Goal: Navigation & Orientation: Understand site structure

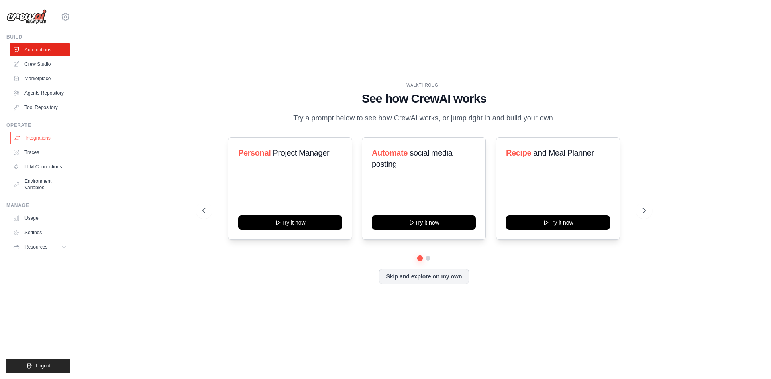
click at [39, 137] on link "Integrations" at bounding box center [40, 138] width 61 height 13
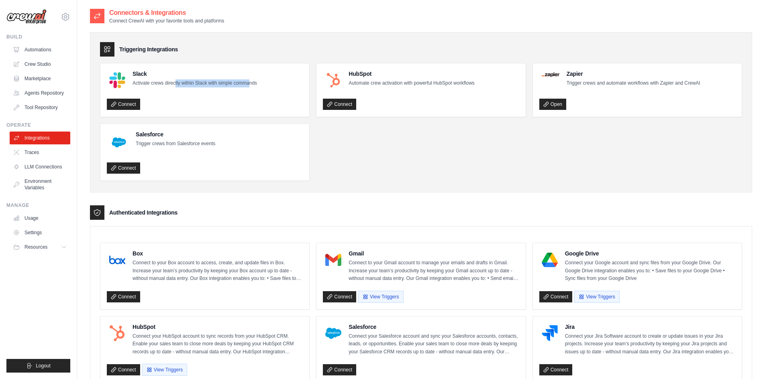
drag, startPoint x: 175, startPoint y: 84, endPoint x: 250, endPoint y: 86, distance: 75.1
click at [250, 86] on p "Activate crews directly within Slack with simple commands" at bounding box center [194, 83] width 124 height 8
drag, startPoint x: 442, startPoint y: 83, endPoint x: 454, endPoint y: 84, distance: 11.6
click at [454, 84] on p "Automate crew activation with powerful HubSpot workflows" at bounding box center [411, 83] width 126 height 8
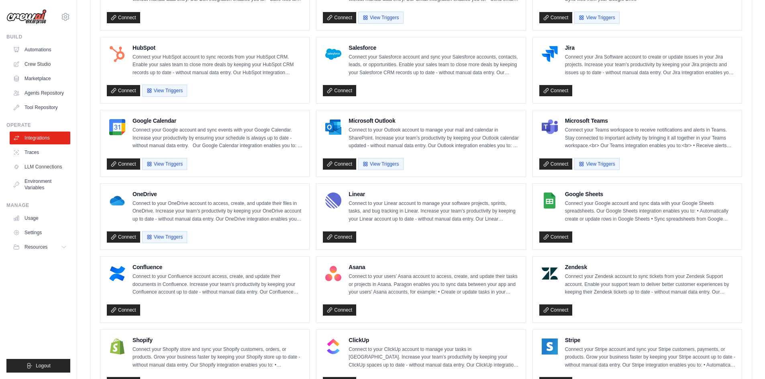
scroll to position [321, 0]
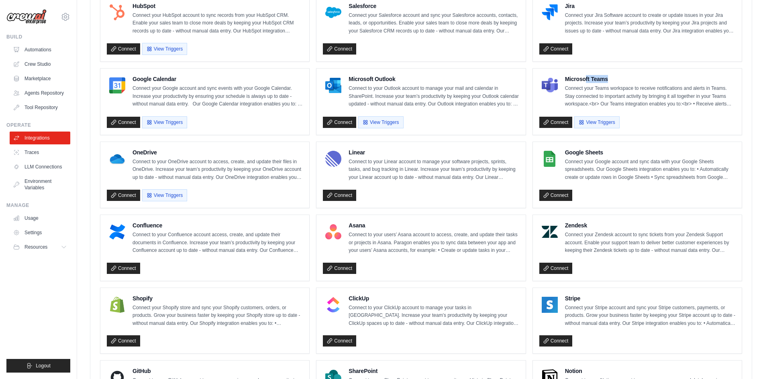
drag, startPoint x: 587, startPoint y: 77, endPoint x: 617, endPoint y: 76, distance: 30.1
click at [617, 76] on h4 "Microsoft Teams" at bounding box center [650, 79] width 170 height 8
click at [591, 124] on button "View Triggers" at bounding box center [596, 122] width 45 height 12
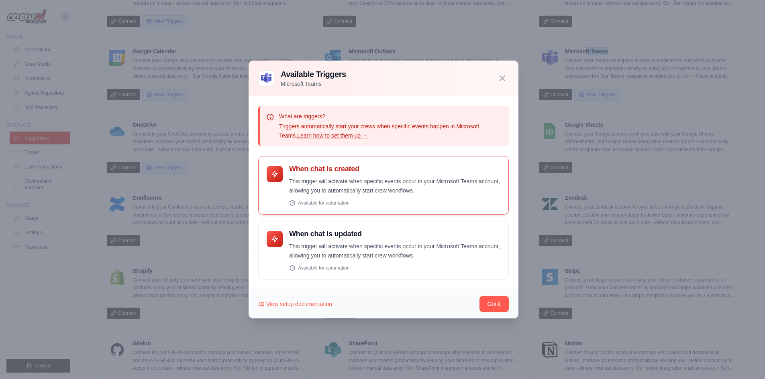
scroll to position [361, 0]
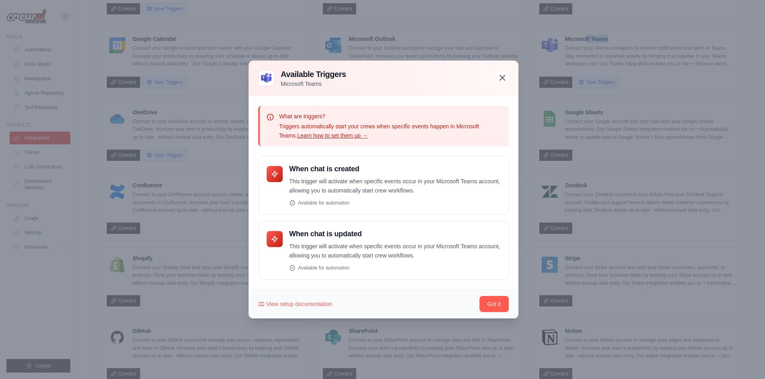
click at [504, 77] on icon "button" at bounding box center [502, 77] width 5 height 5
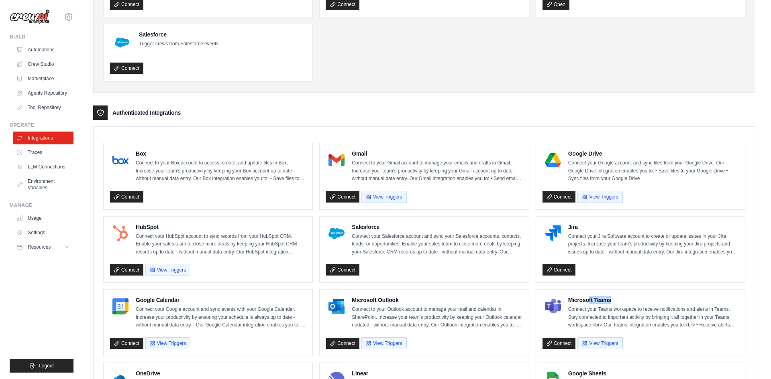
scroll to position [0, 0]
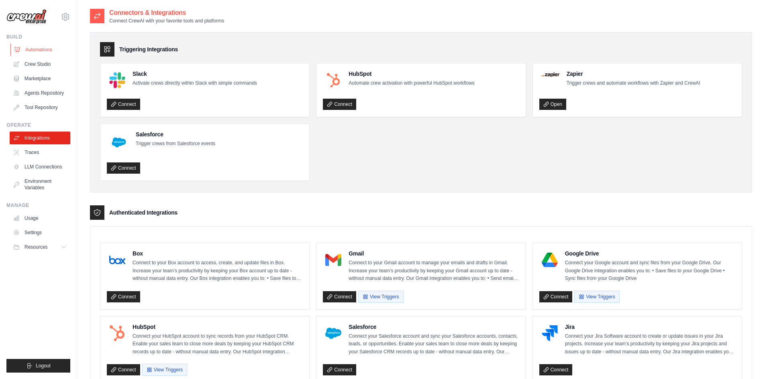
click at [38, 49] on link "Automations" at bounding box center [40, 49] width 61 height 13
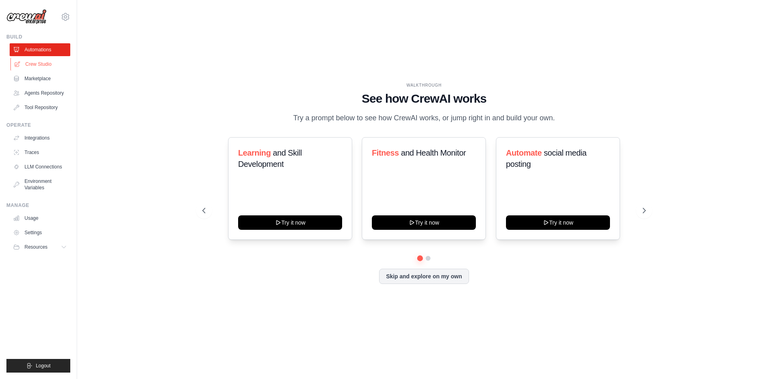
click at [45, 68] on link "Crew Studio" at bounding box center [40, 64] width 61 height 13
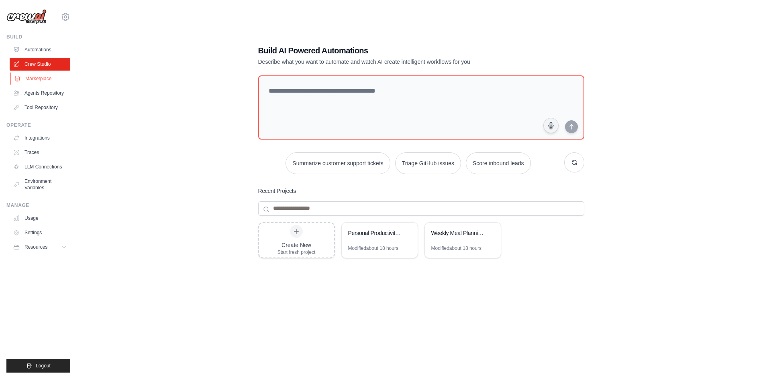
click at [35, 78] on link "Marketplace" at bounding box center [40, 78] width 61 height 13
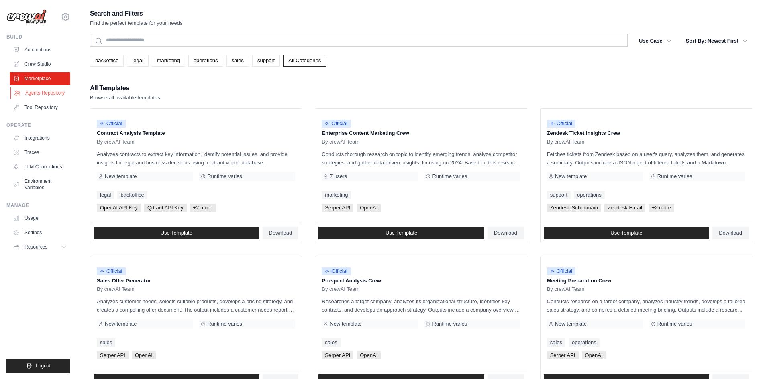
click at [43, 96] on link "Agents Repository" at bounding box center [40, 93] width 61 height 13
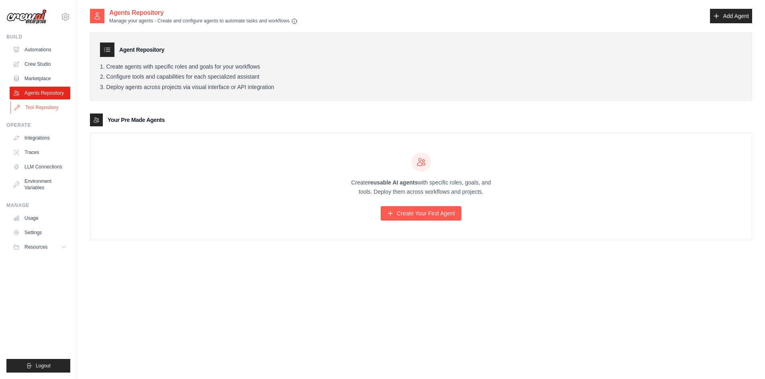
click at [48, 104] on link "Tool Repository" at bounding box center [40, 107] width 61 height 13
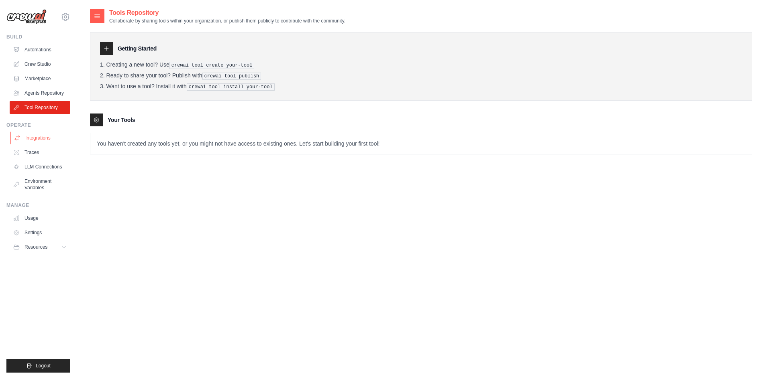
click at [40, 133] on link "Integrations" at bounding box center [40, 138] width 61 height 13
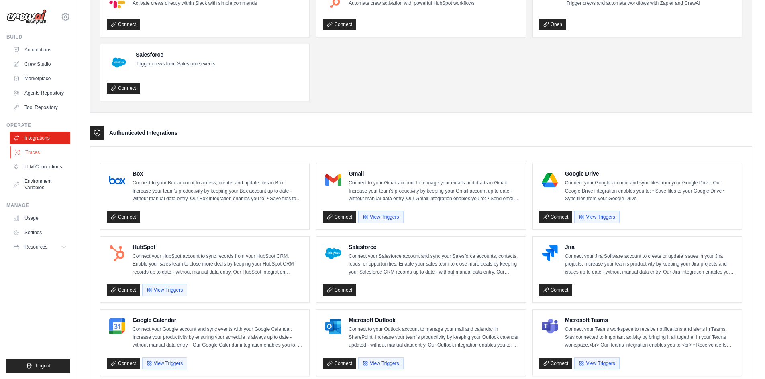
scroll to position [80, 0]
click at [34, 151] on link "Traces" at bounding box center [40, 152] width 61 height 13
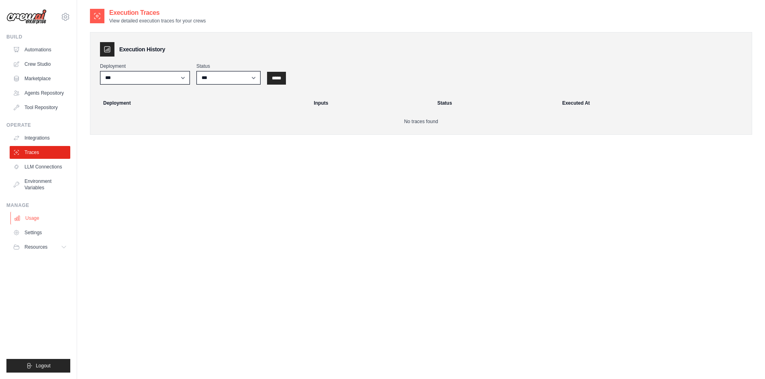
click at [35, 217] on link "Usage" at bounding box center [40, 218] width 61 height 13
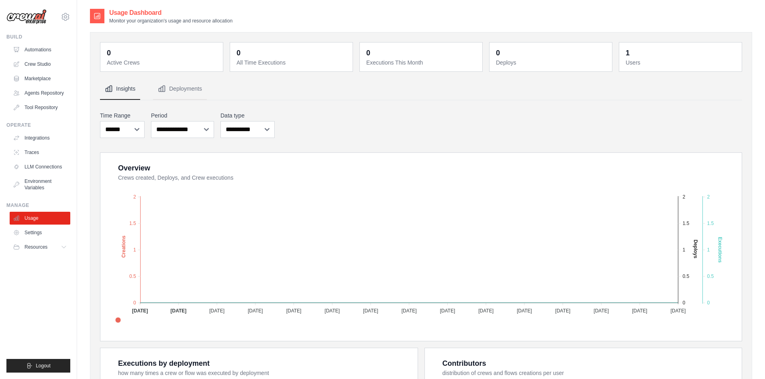
scroll to position [120, 0]
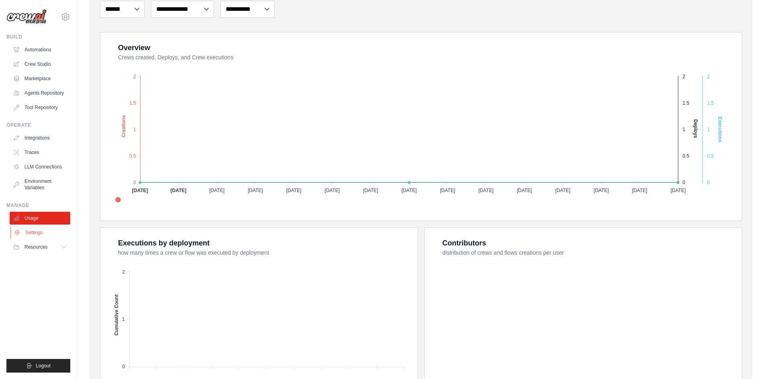
click at [39, 230] on link "Settings" at bounding box center [40, 232] width 61 height 13
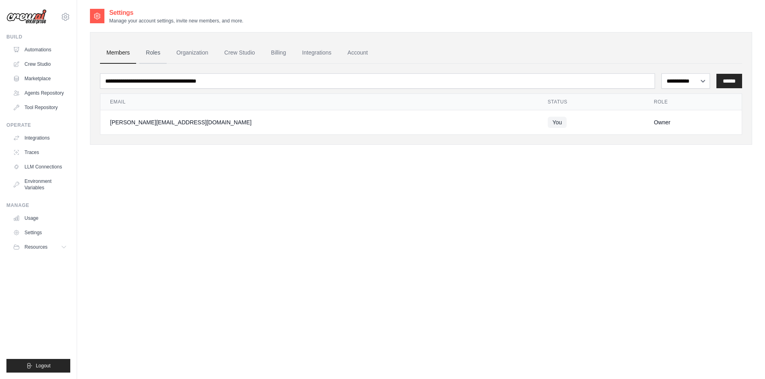
drag, startPoint x: 152, startPoint y: 55, endPoint x: 159, endPoint y: 55, distance: 7.2
click at [152, 55] on link "Roles" at bounding box center [152, 53] width 27 height 22
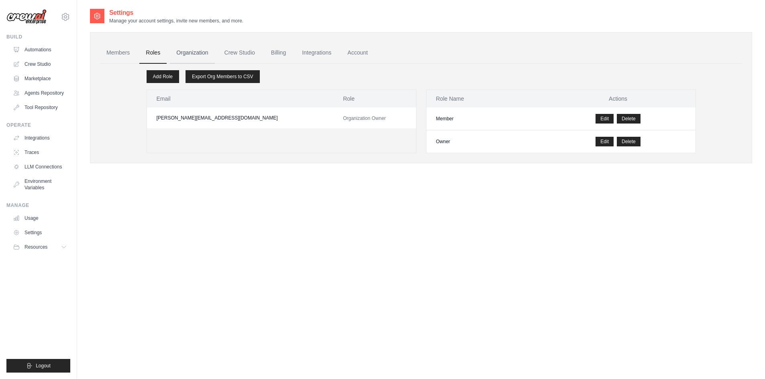
click at [189, 53] on link "Organization" at bounding box center [192, 53] width 45 height 22
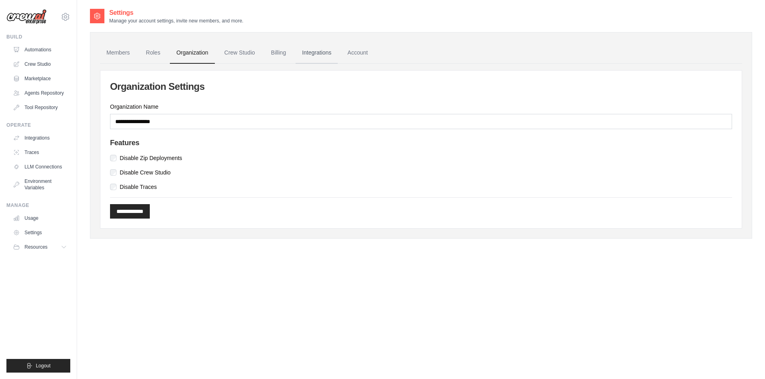
click at [317, 57] on link "Integrations" at bounding box center [316, 53] width 42 height 22
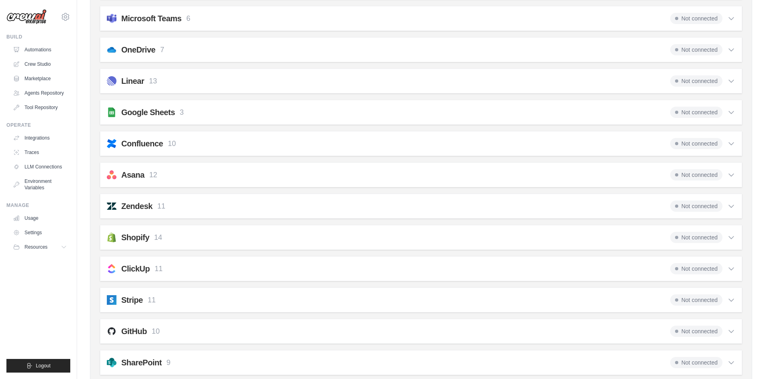
scroll to position [536, 0]
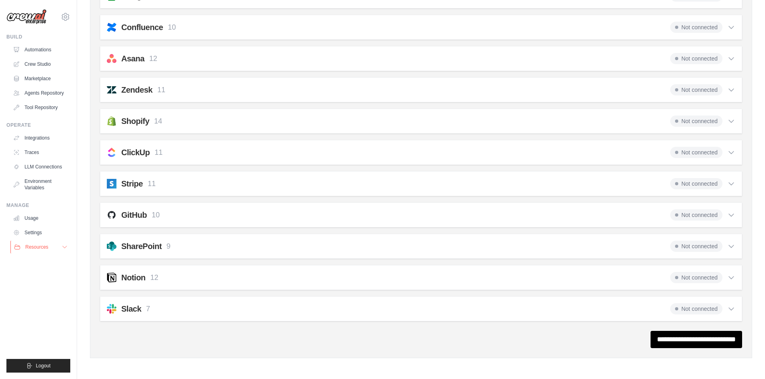
click at [40, 244] on button "Resources" at bounding box center [40, 247] width 61 height 13
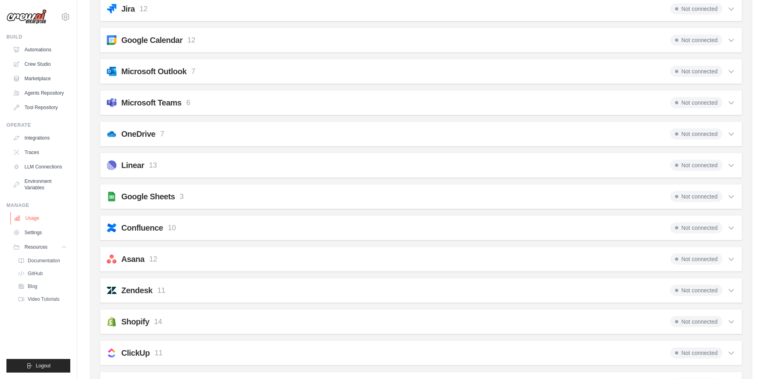
scroll to position [174, 0]
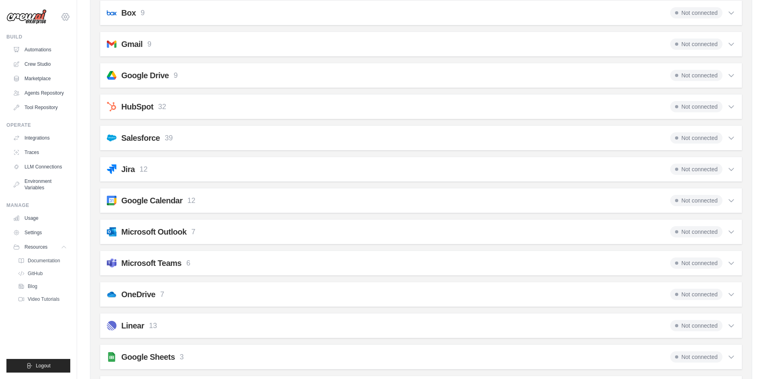
click at [65, 15] on icon at bounding box center [66, 17] width 10 height 10
click at [40, 14] on img at bounding box center [26, 16] width 40 height 15
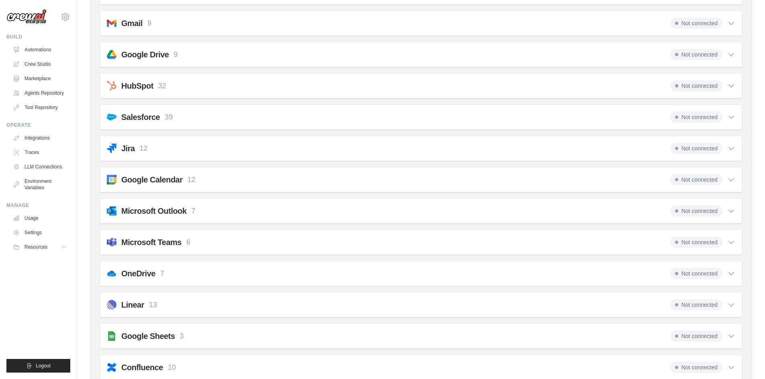
scroll to position [214, 0]
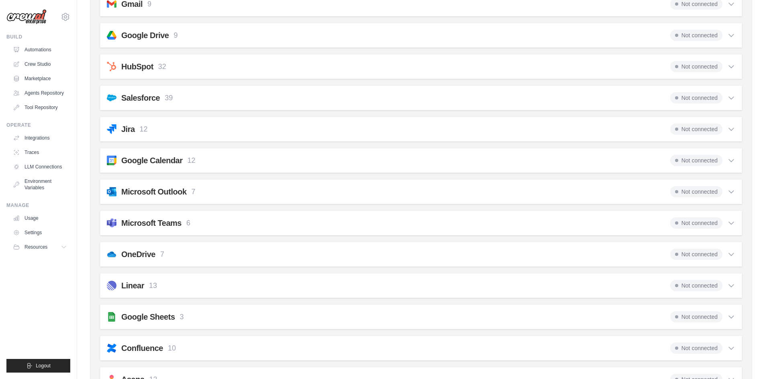
click at [727, 222] on div "Not connected" at bounding box center [702, 223] width 65 height 11
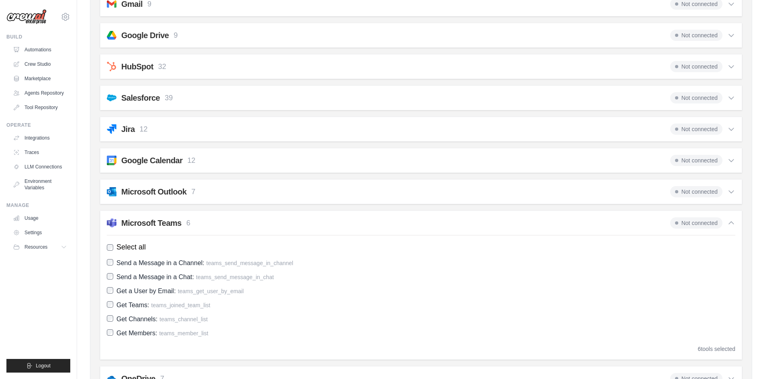
scroll to position [335, 0]
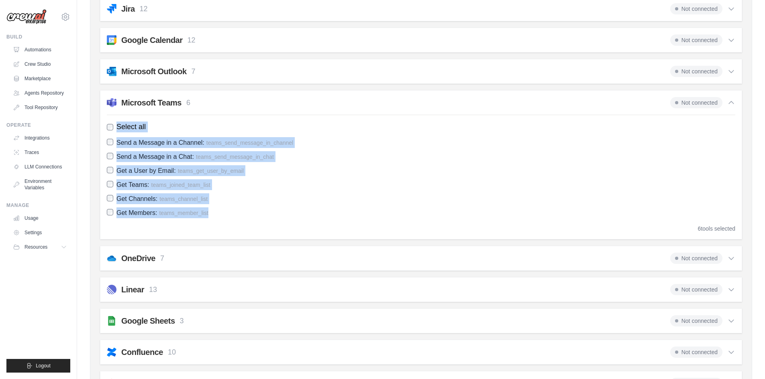
drag, startPoint x: 219, startPoint y: 212, endPoint x: 116, endPoint y: 128, distance: 132.5
click at [116, 128] on div "Select all Send a Message in a Channel: teams_send_message_in_channel Send a Me…" at bounding box center [421, 174] width 628 height 118
click at [291, 163] on div "Send a Message in a Channel: teams_send_message_in_channel Send a Message in a …" at bounding box center [421, 177] width 628 height 81
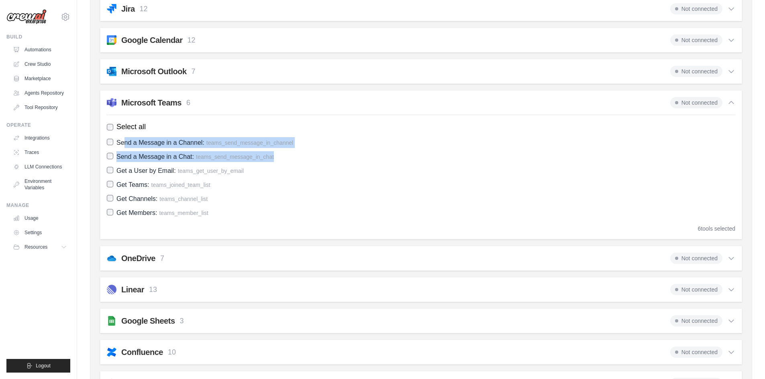
drag, startPoint x: 278, startPoint y: 158, endPoint x: 126, endPoint y: 139, distance: 153.0
click at [126, 139] on div "Send a Message in a Channel: teams_send_message_in_channel Send a Message in a …" at bounding box center [421, 177] width 628 height 81
click at [37, 51] on link "Automations" at bounding box center [40, 49] width 61 height 13
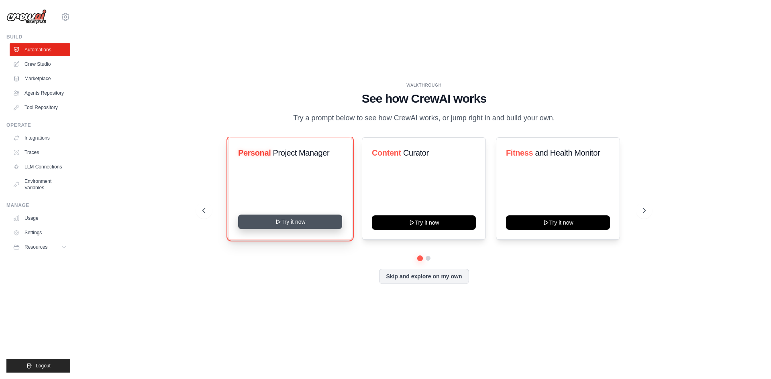
click at [305, 228] on button "Try it now" at bounding box center [290, 222] width 104 height 14
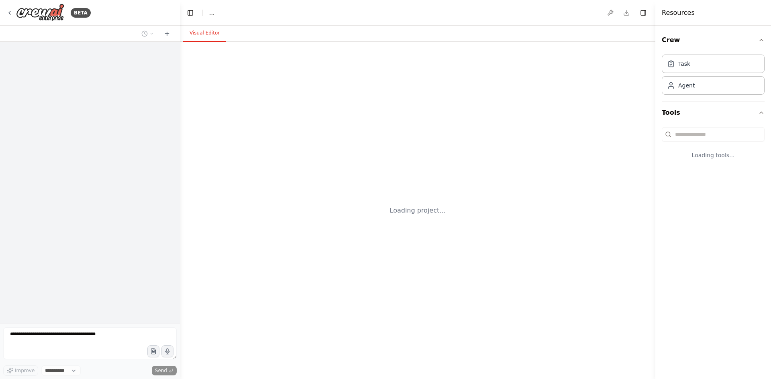
select select "****"
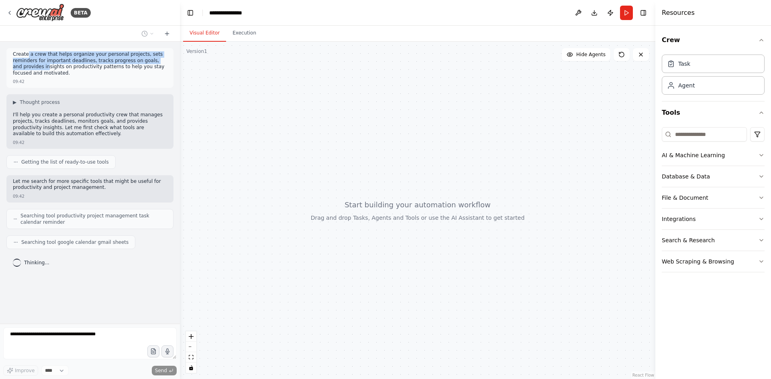
drag, startPoint x: 26, startPoint y: 55, endPoint x: 151, endPoint y: 60, distance: 125.4
click at [151, 60] on p "Create a crew that helps organize your personal projects, sets reminders for im…" at bounding box center [90, 63] width 154 height 25
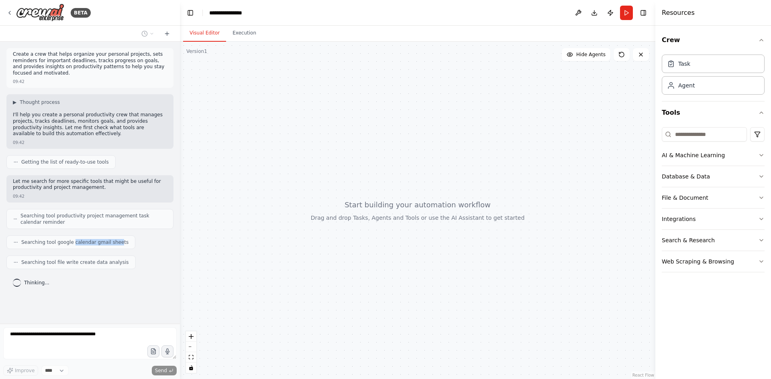
drag, startPoint x: 71, startPoint y: 239, endPoint x: 113, endPoint y: 237, distance: 42.2
click at [113, 239] on span "Searching tool google calendar gmail sheets" at bounding box center [74, 242] width 107 height 6
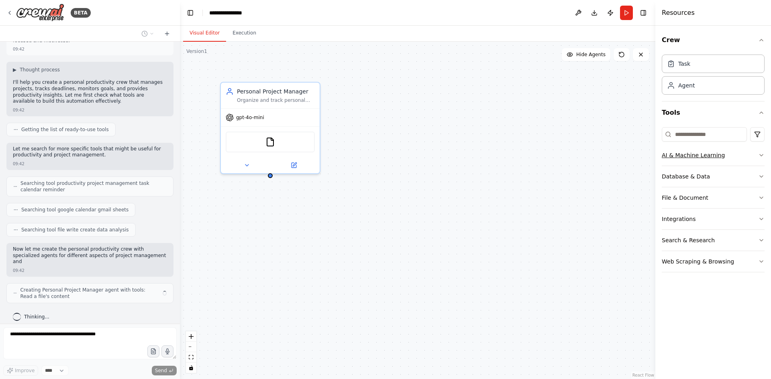
scroll to position [39, 0]
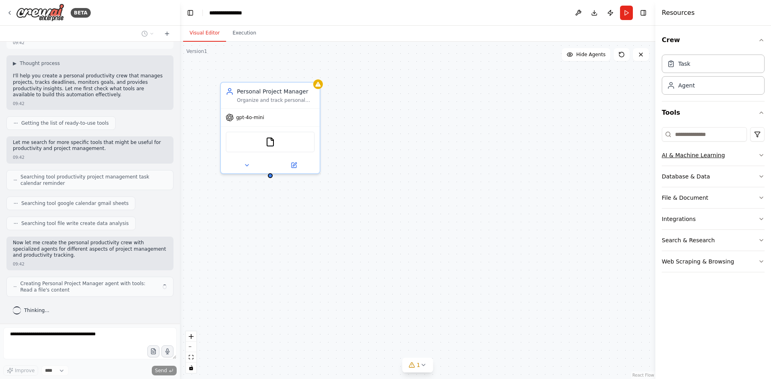
click at [759, 155] on icon "button" at bounding box center [761, 155] width 6 height 6
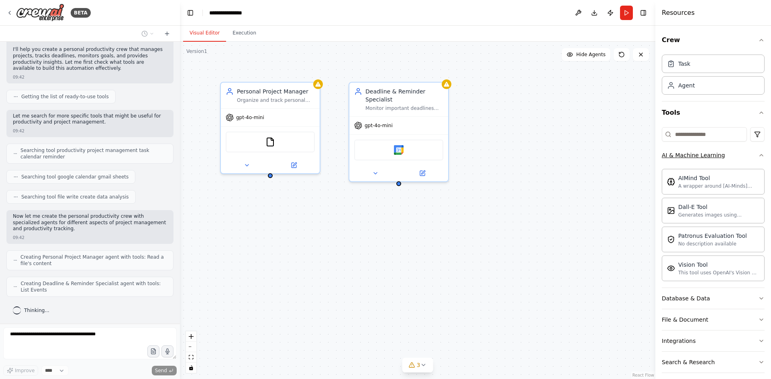
scroll to position [92, 0]
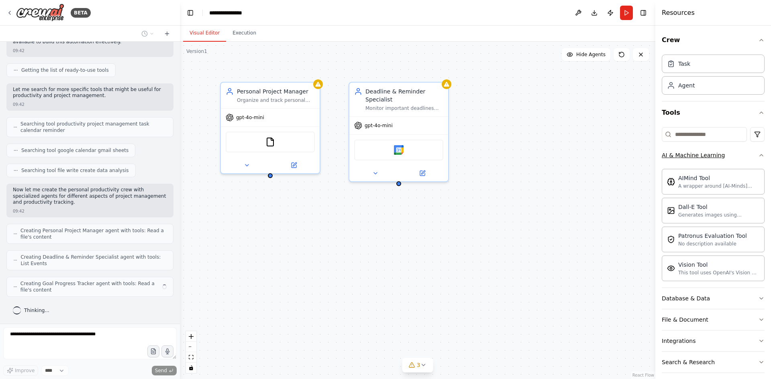
click at [758, 158] on icon "button" at bounding box center [761, 155] width 6 height 6
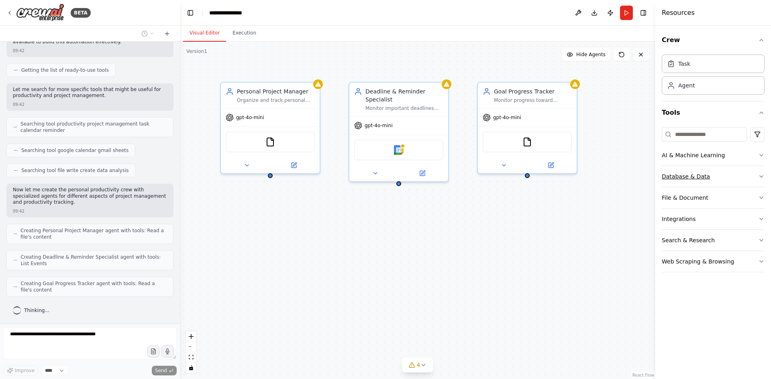
click at [690, 179] on div "Database & Data" at bounding box center [686, 177] width 48 height 8
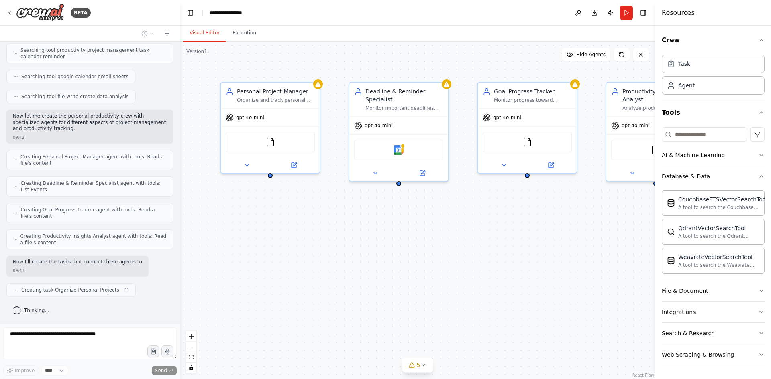
scroll to position [172, 0]
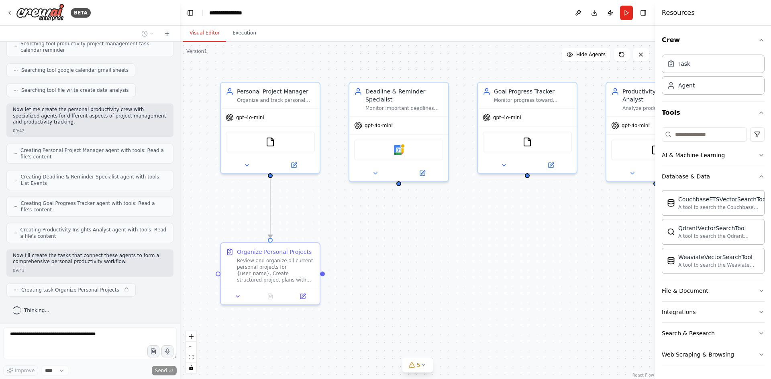
click at [700, 177] on div "Database & Data" at bounding box center [686, 177] width 48 height 8
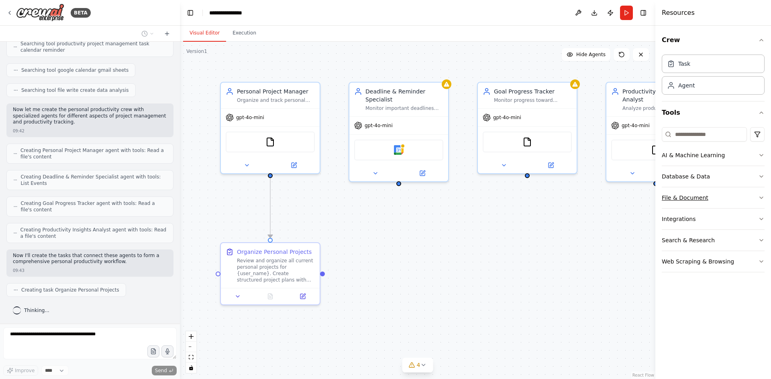
click at [685, 200] on div "File & Document" at bounding box center [685, 198] width 47 height 8
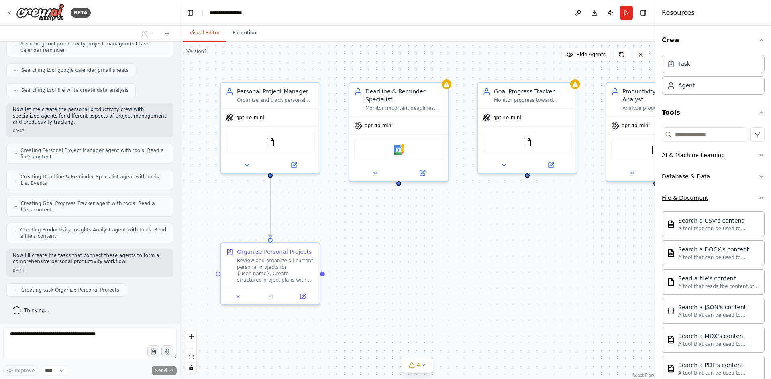
click at [690, 198] on div "File & Document" at bounding box center [685, 198] width 47 height 8
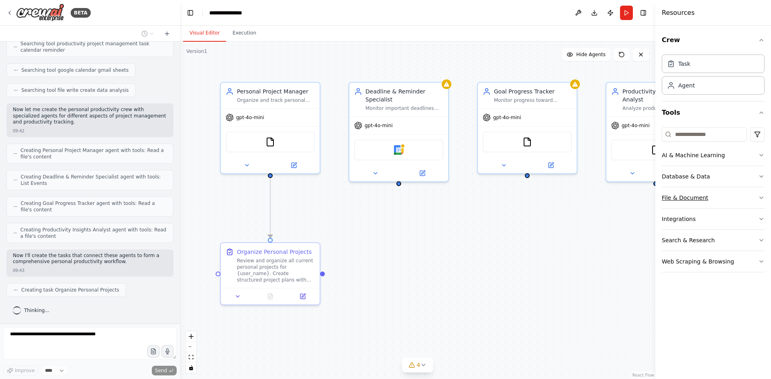
click at [690, 198] on div "File & Document" at bounding box center [685, 198] width 47 height 8
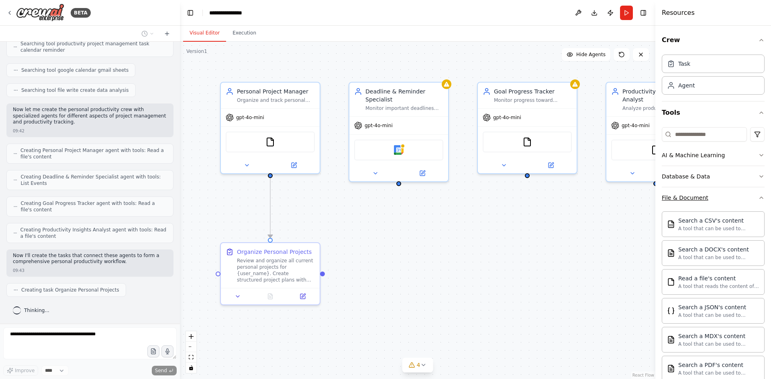
click at [690, 199] on div "File & Document" at bounding box center [685, 198] width 47 height 8
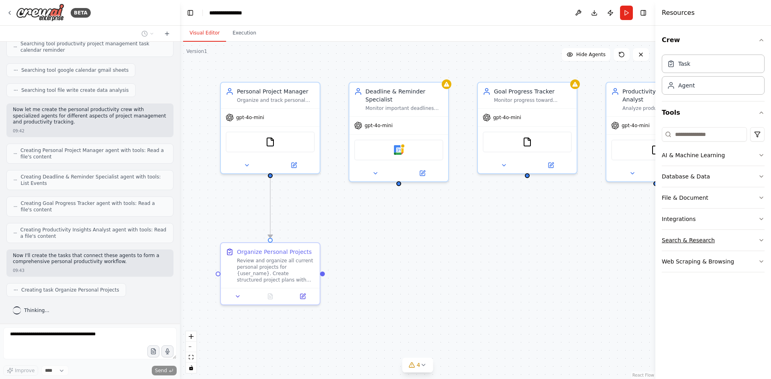
click at [683, 236] on div "Search & Research" at bounding box center [688, 240] width 53 height 8
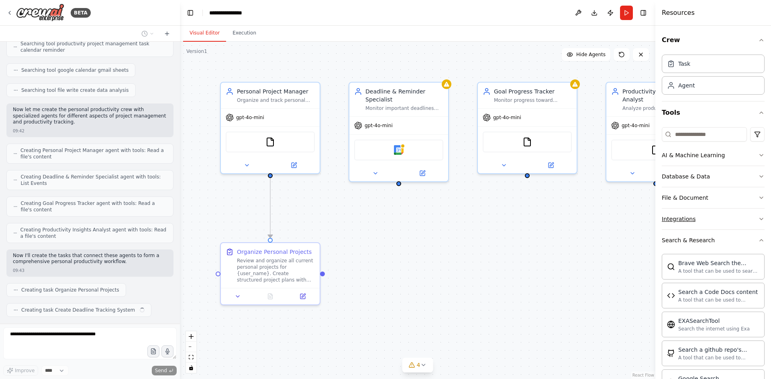
scroll to position [192, 0]
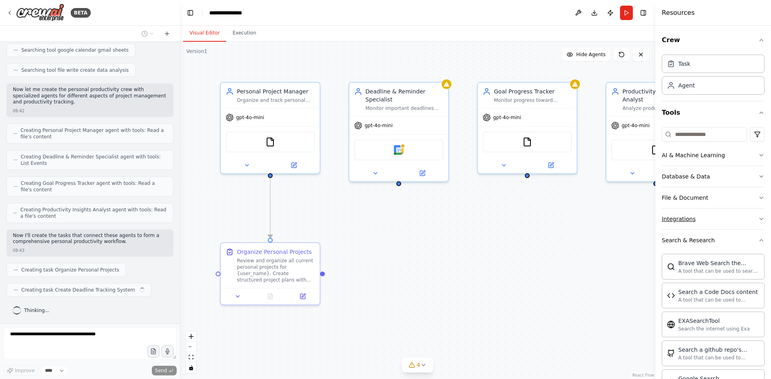
click at [681, 214] on button "Integrations" at bounding box center [713, 219] width 103 height 21
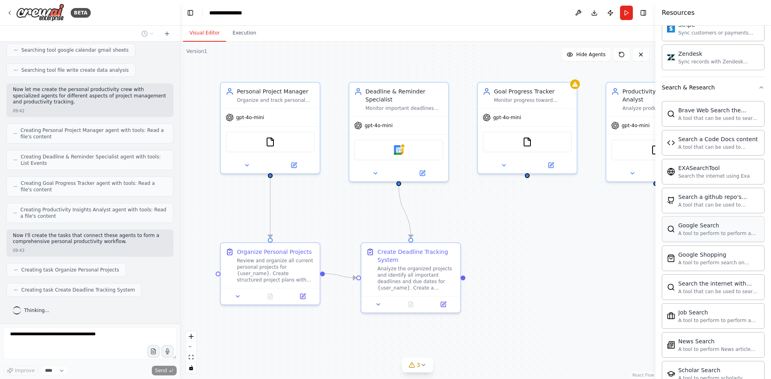
scroll to position [759, 0]
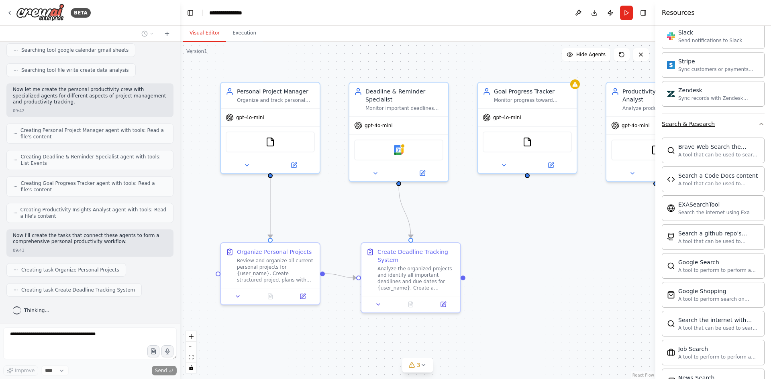
click at [690, 126] on div "Search & Research" at bounding box center [688, 124] width 53 height 8
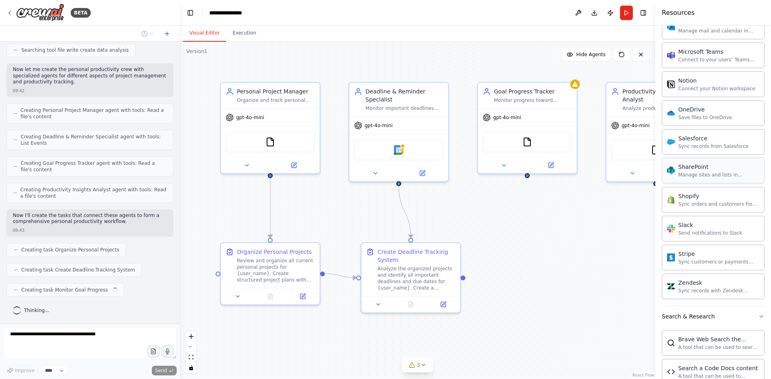
scroll to position [548, 0]
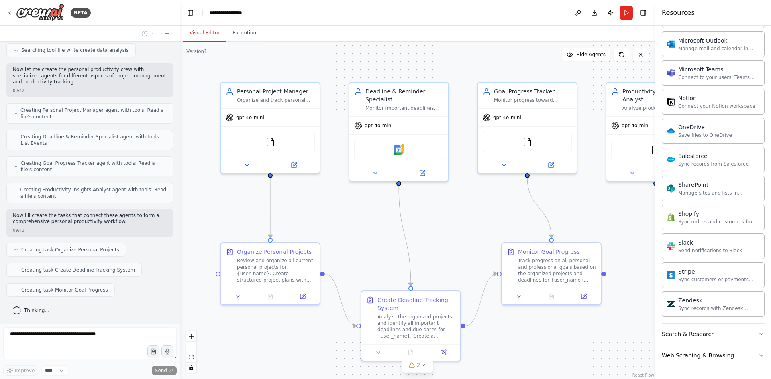
click at [705, 357] on div "Web Scraping & Browsing" at bounding box center [698, 356] width 72 height 8
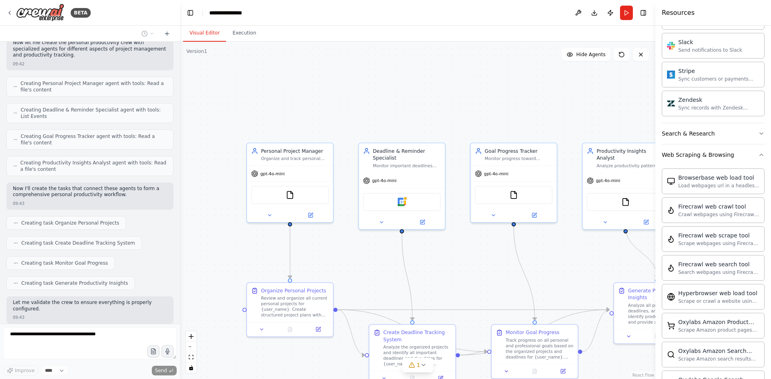
scroll to position [280, 0]
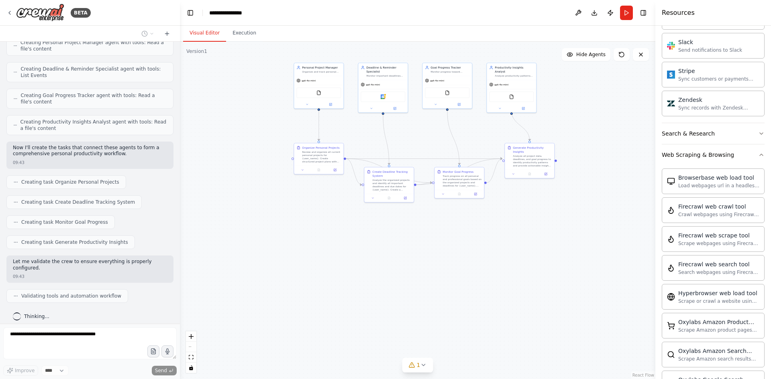
drag, startPoint x: 538, startPoint y: 317, endPoint x: 461, endPoint y: 249, distance: 102.4
click at [461, 249] on div ".deletable-edge-delete-btn { width: 20px; height: 20px; border: 0px solid #ffff…" at bounding box center [417, 211] width 475 height 338
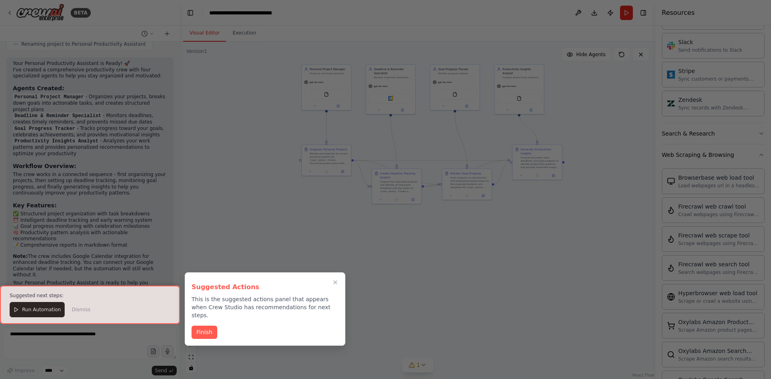
scroll to position [592, 0]
